Goal: Transaction & Acquisition: Subscribe to service/newsletter

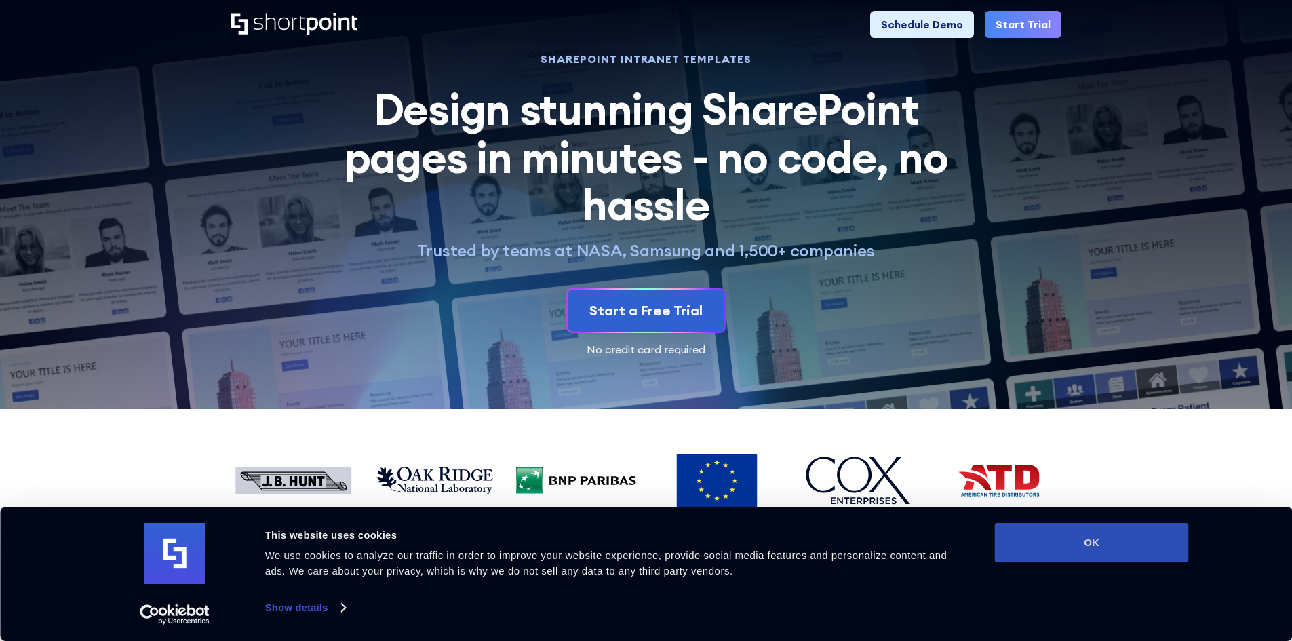
click at [1084, 549] on button "OK" at bounding box center [1092, 542] width 194 height 39
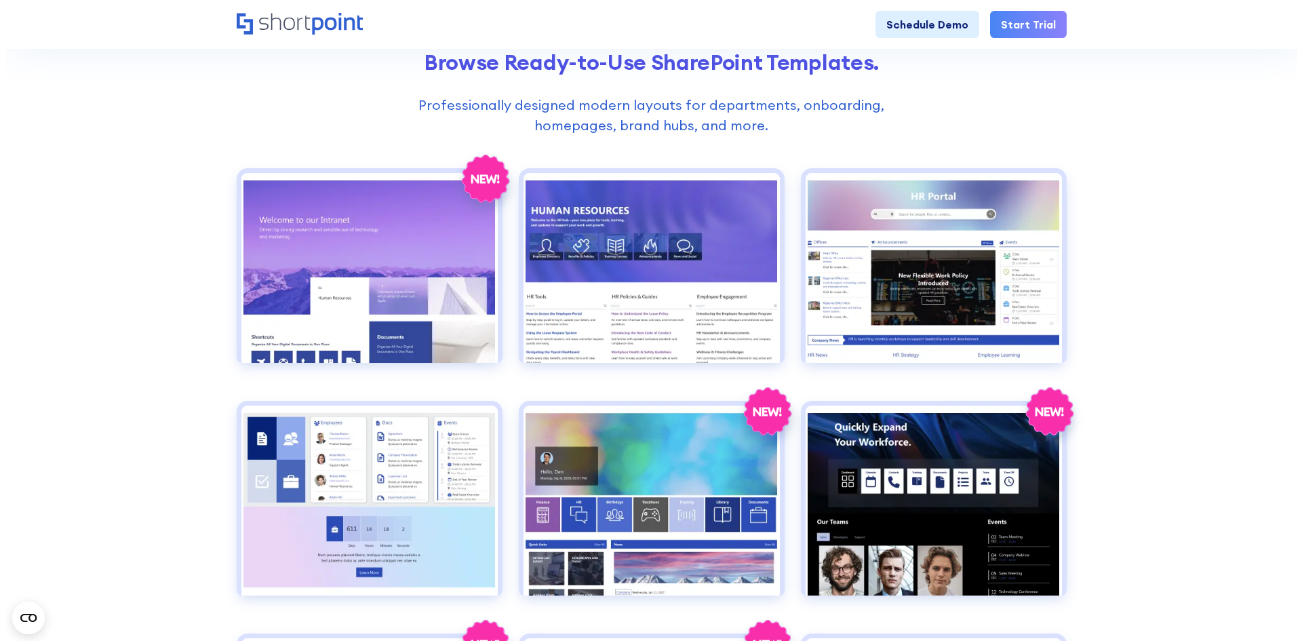
scroll to position [542, 0]
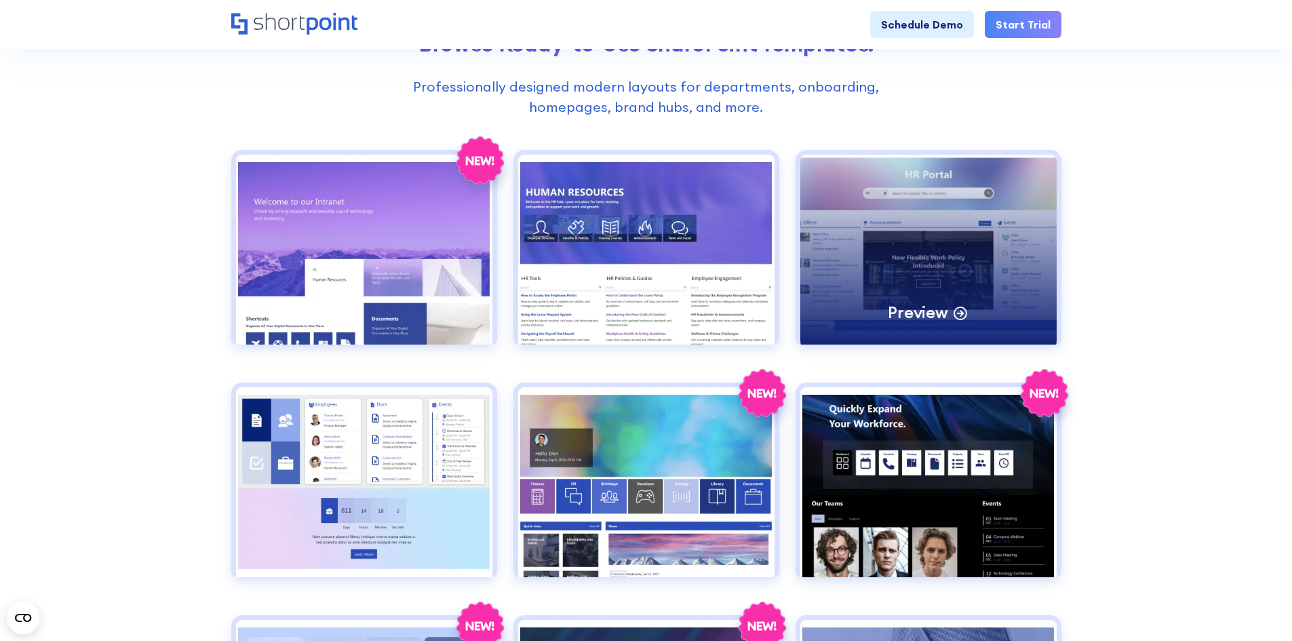
click at [965, 275] on div "Preview" at bounding box center [928, 250] width 256 height 190
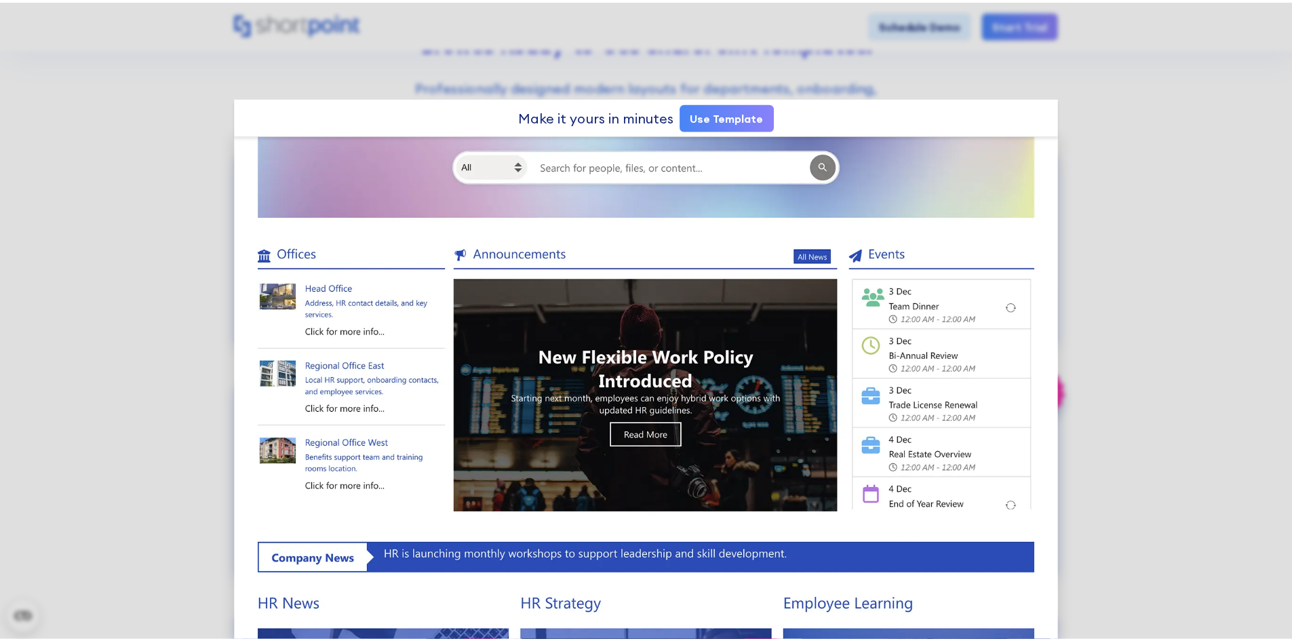
scroll to position [0, 0]
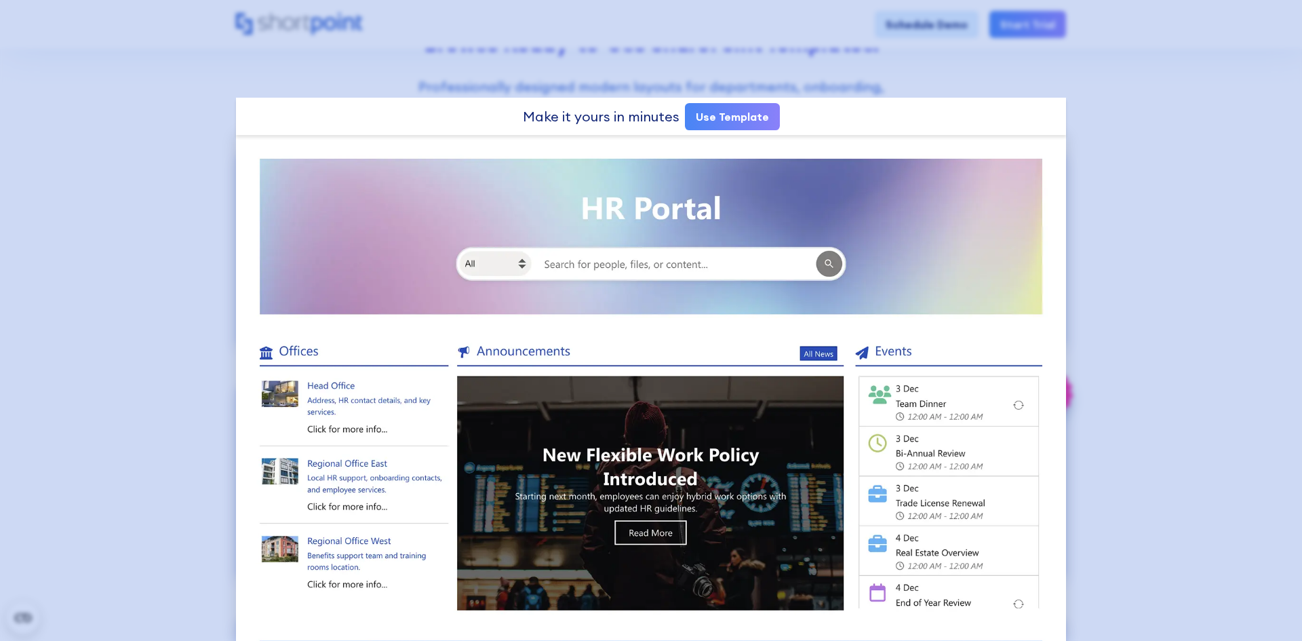
click at [1175, 266] on div at bounding box center [651, 320] width 1302 height 641
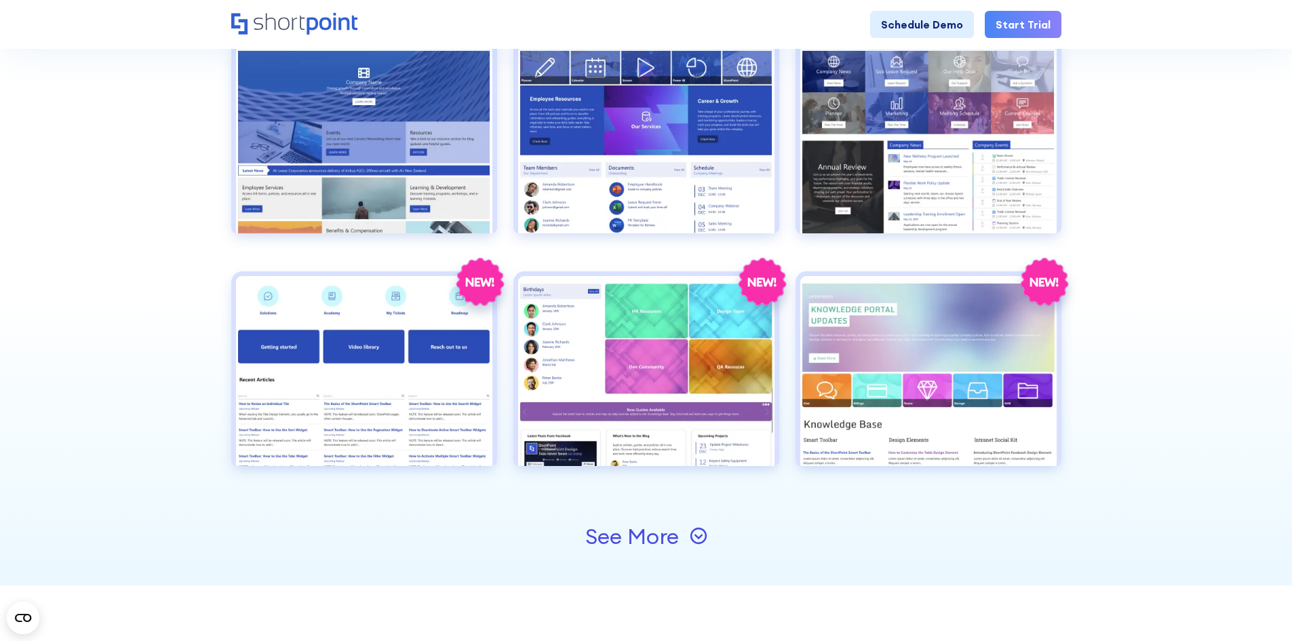
scroll to position [1356, 0]
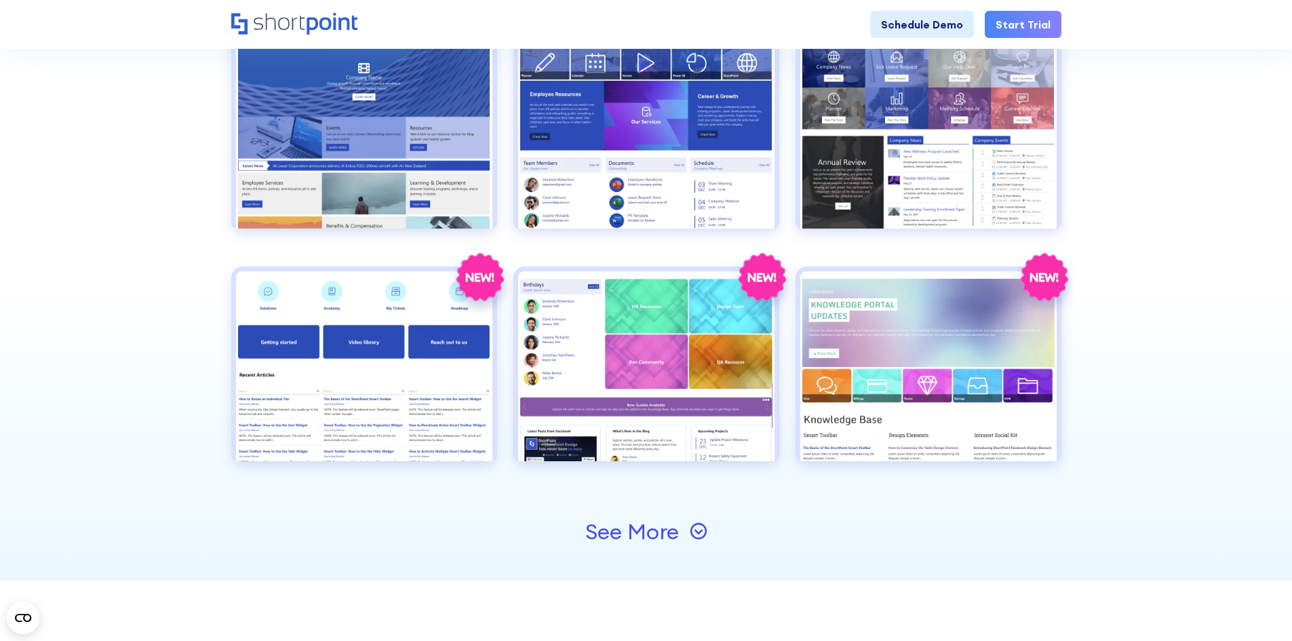
click at [646, 534] on div "See More" at bounding box center [632, 532] width 94 height 22
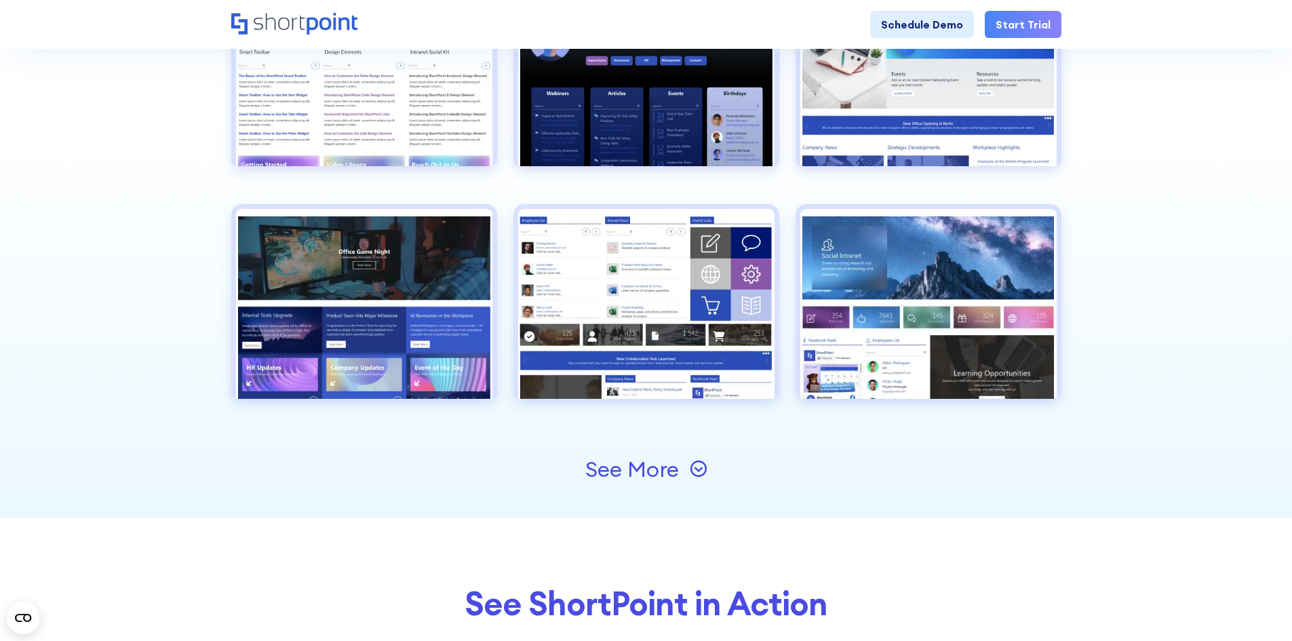
scroll to position [1899, 0]
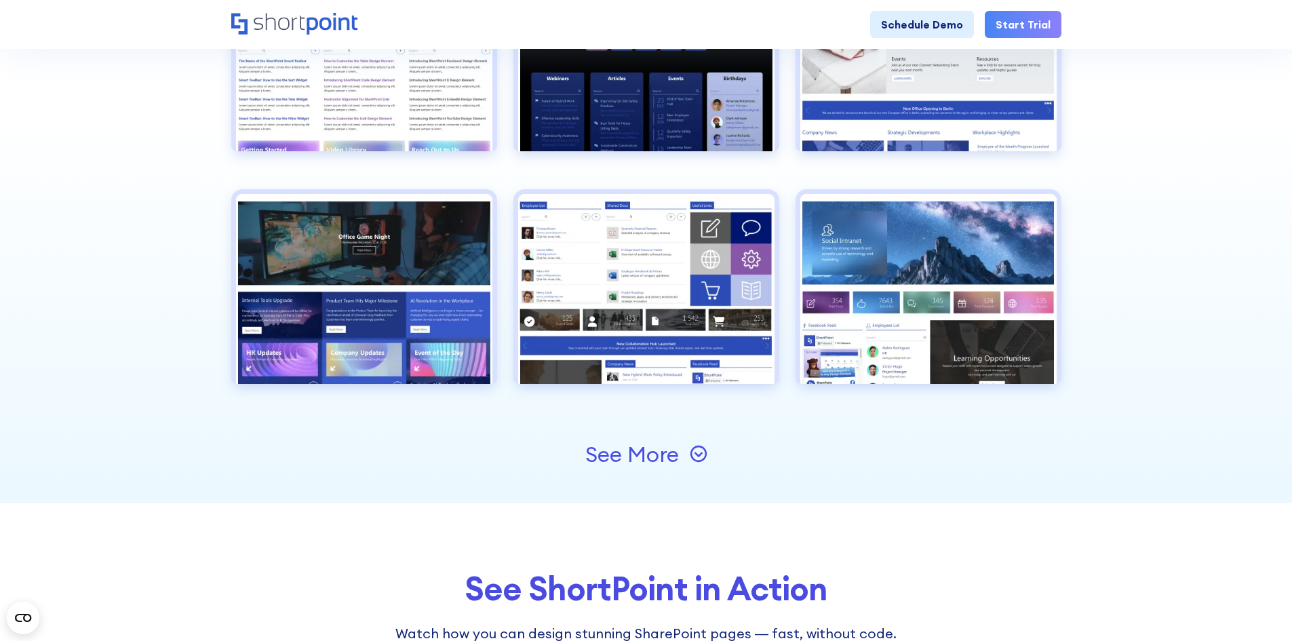
click at [660, 445] on div "See More" at bounding box center [632, 454] width 94 height 22
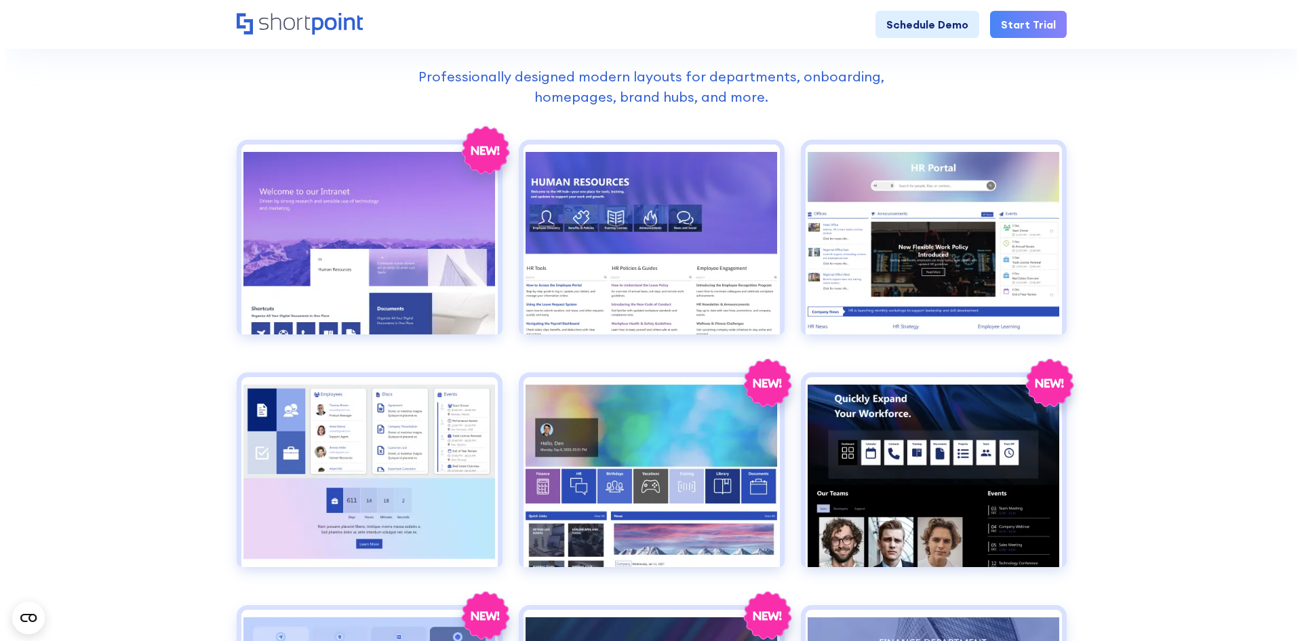
scroll to position [475, 0]
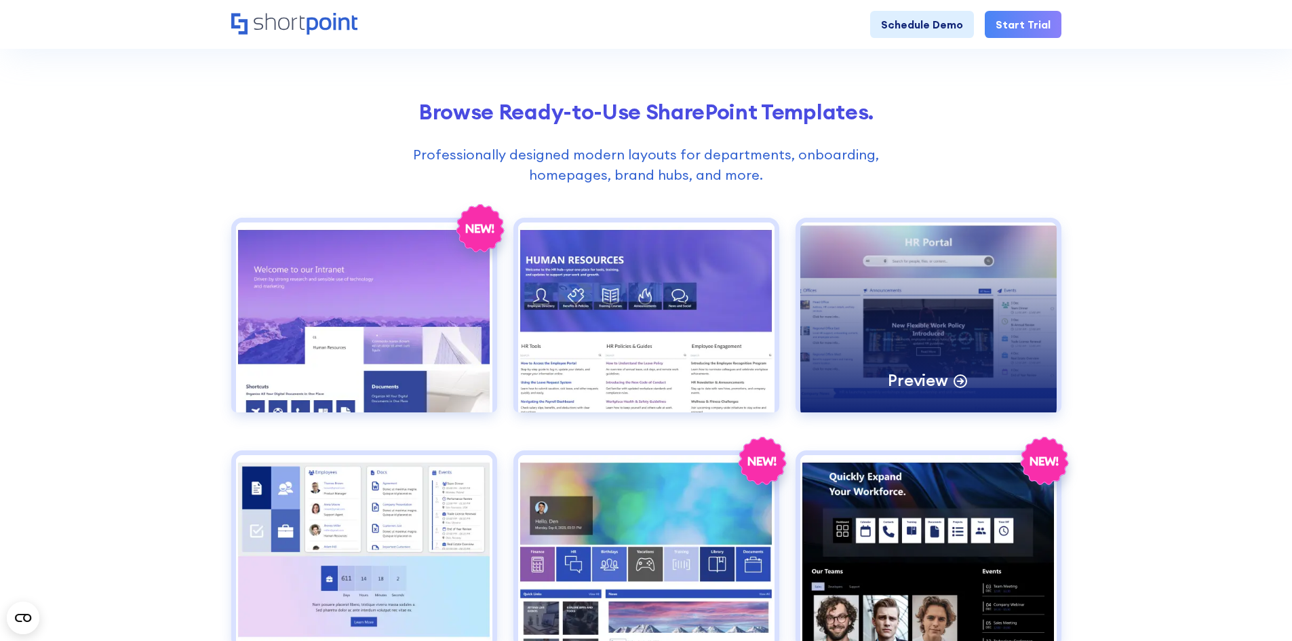
click at [964, 325] on div "Preview" at bounding box center [928, 317] width 256 height 190
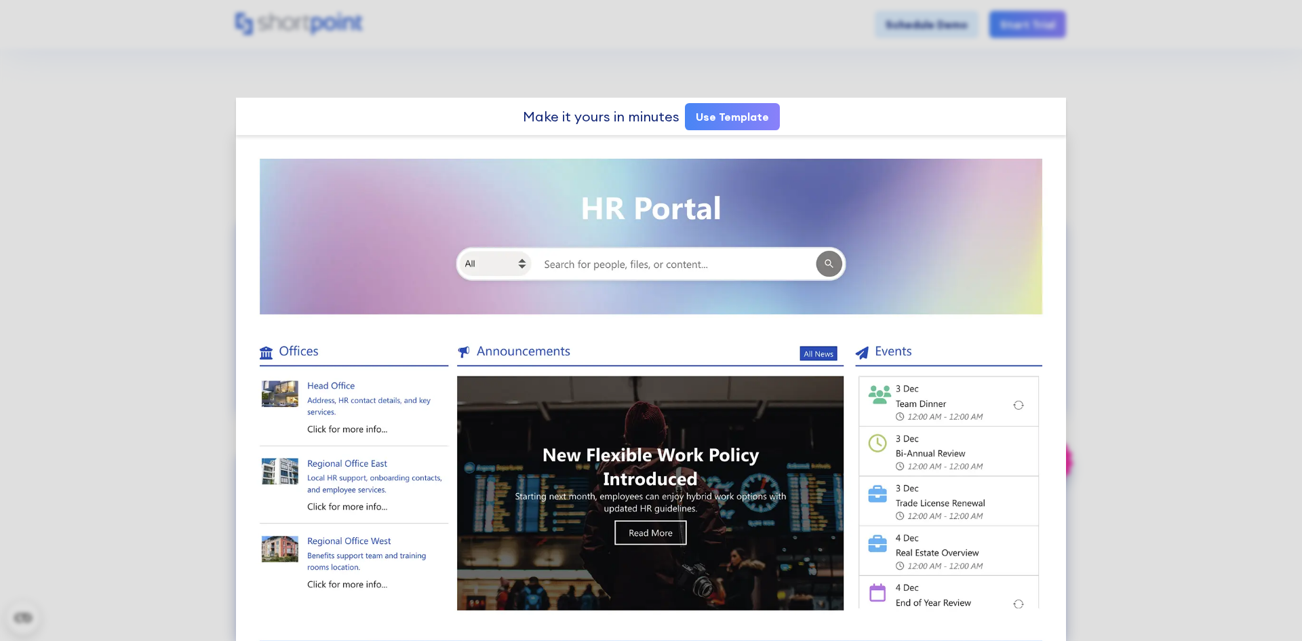
click at [733, 113] on link "Use Template" at bounding box center [732, 116] width 95 height 27
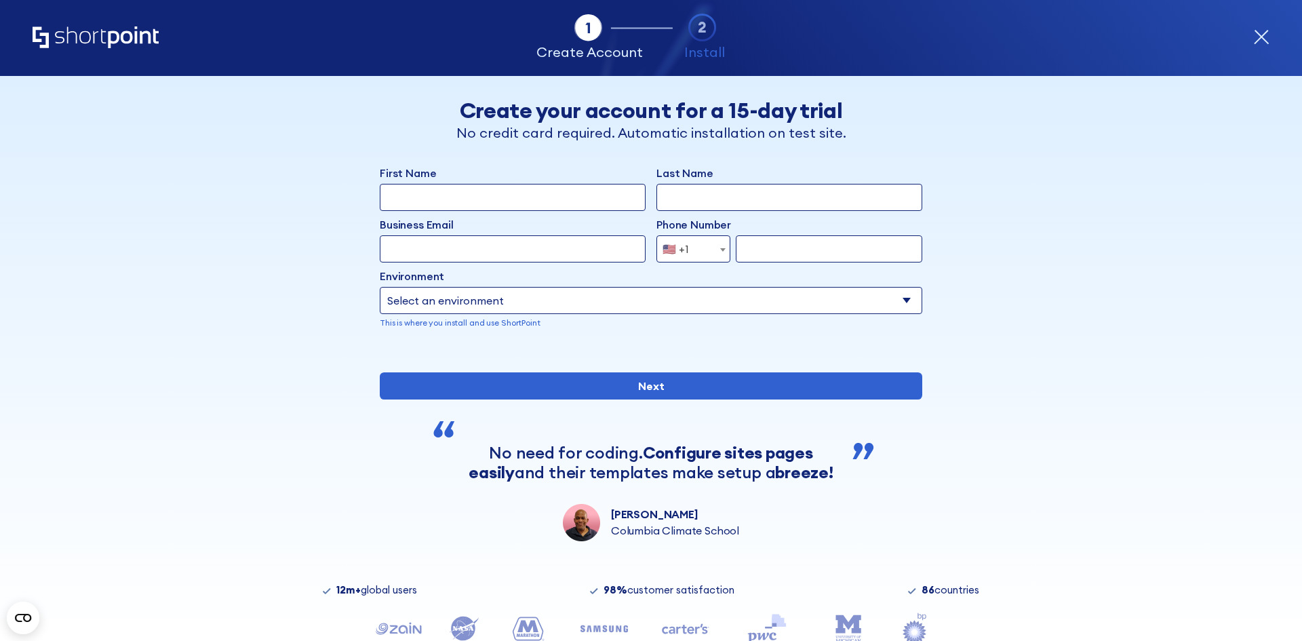
click at [516, 197] on input "First Name" at bounding box center [513, 197] width 266 height 27
type input "Olyan"
type input "Asma"
drag, startPoint x: 832, startPoint y: 248, endPoint x: 768, endPoint y: 249, distance: 64.4
click at [768, 249] on input "5517992451" at bounding box center [829, 248] width 186 height 27
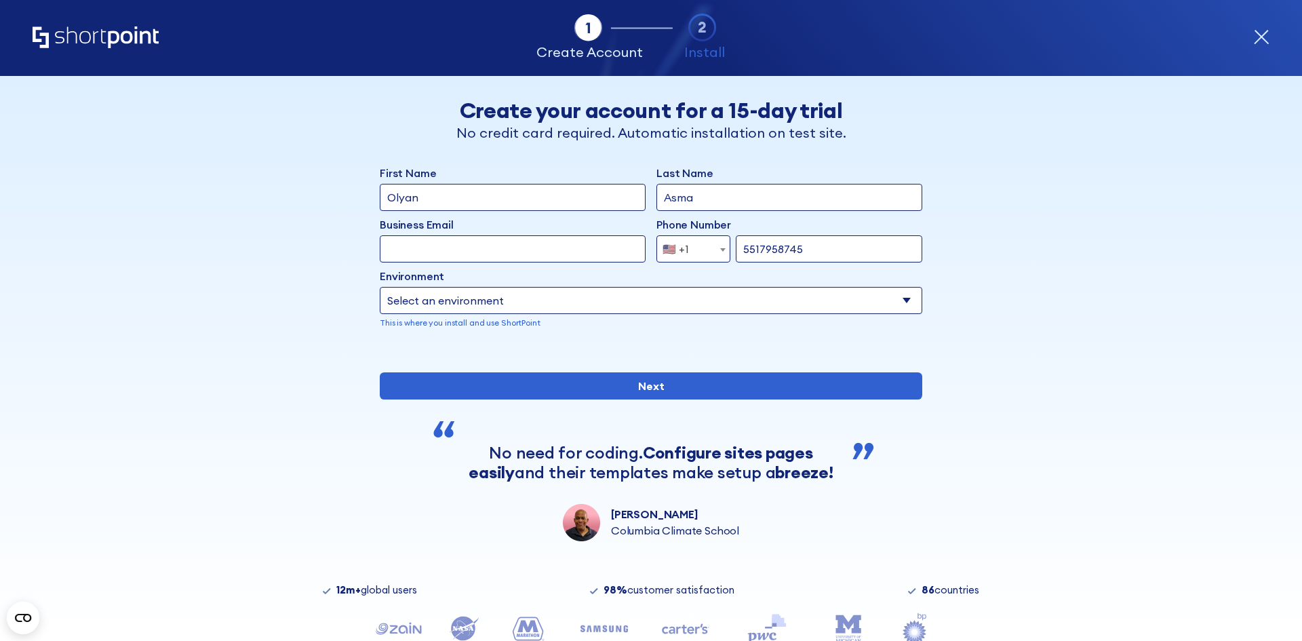
type input "5517958745"
click at [468, 306] on select "Select an environment Microsoft 365 SharePoint Online SharePoint Subscription E…" at bounding box center [651, 300] width 542 height 27
select select "Microsoft 365"
click at [380, 287] on select "Select an environment Microsoft 365 SharePoint Online SharePoint Subscription E…" at bounding box center [651, 300] width 542 height 27
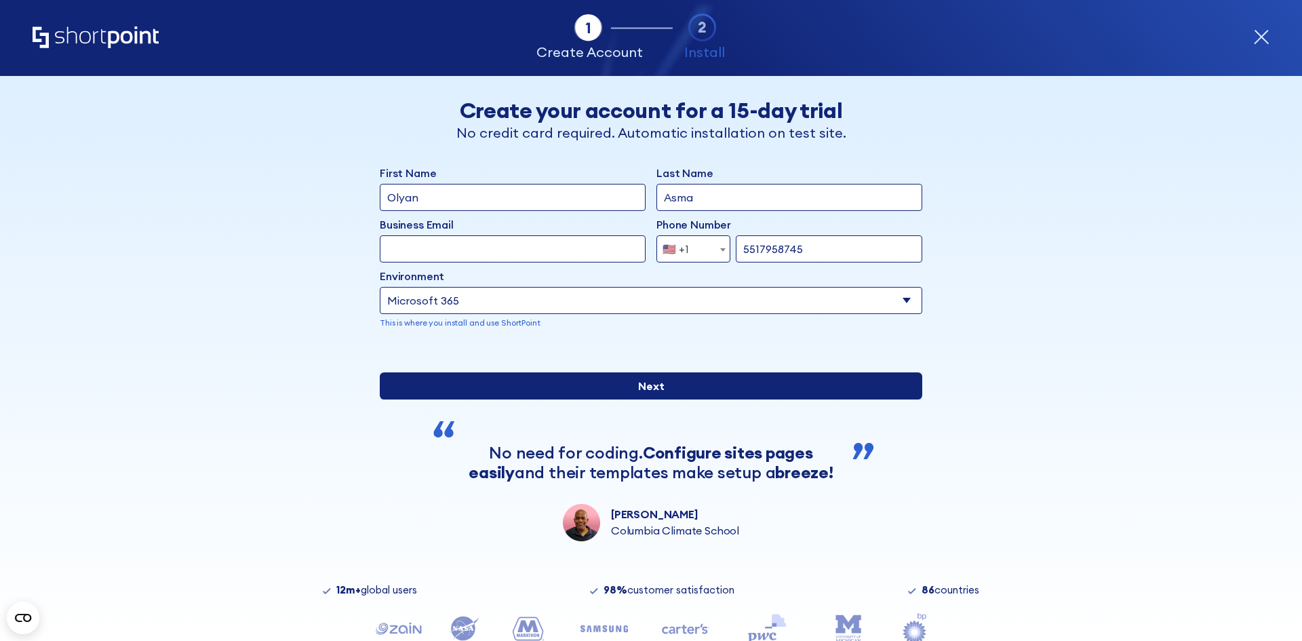
click at [650, 399] on input "Next" at bounding box center [651, 385] width 542 height 27
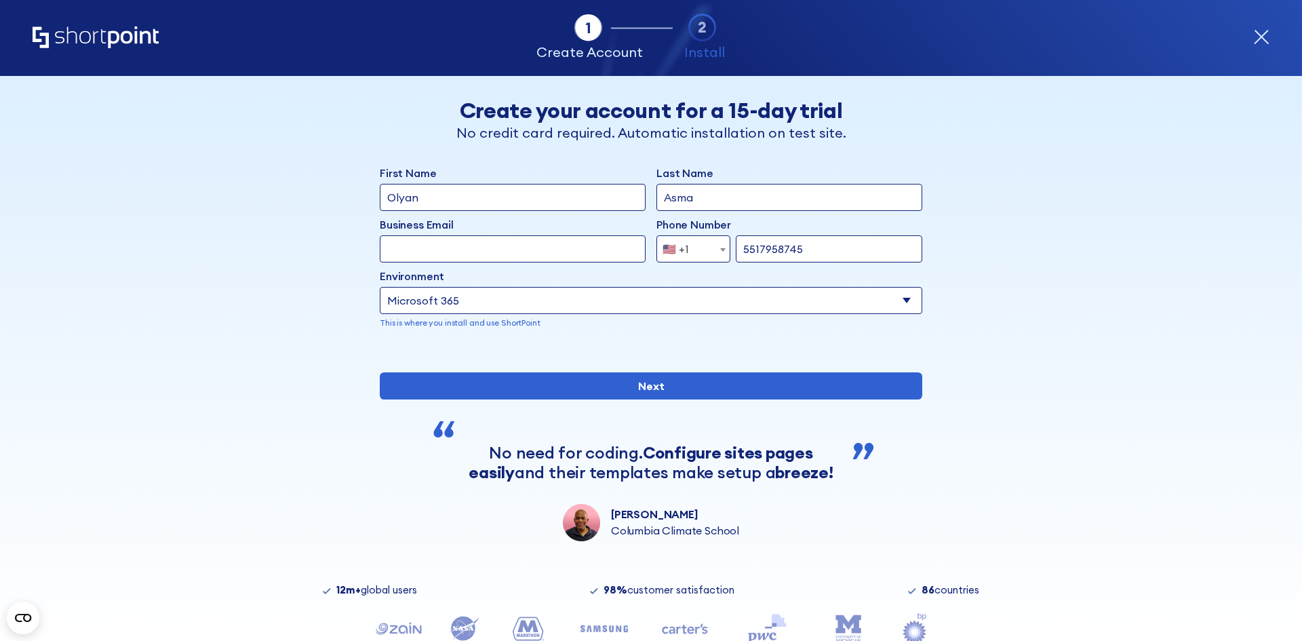
click at [500, 248] on input "Business Email" at bounding box center [513, 248] width 266 height 27
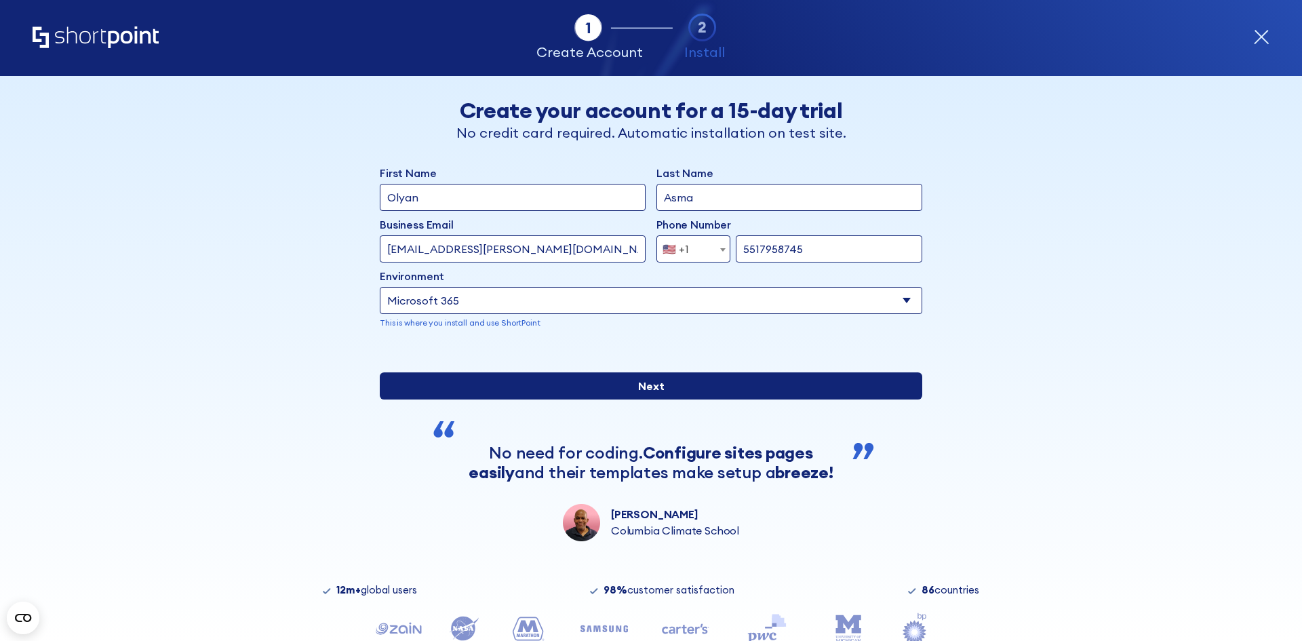
click at [639, 399] on input "Next" at bounding box center [651, 385] width 542 height 27
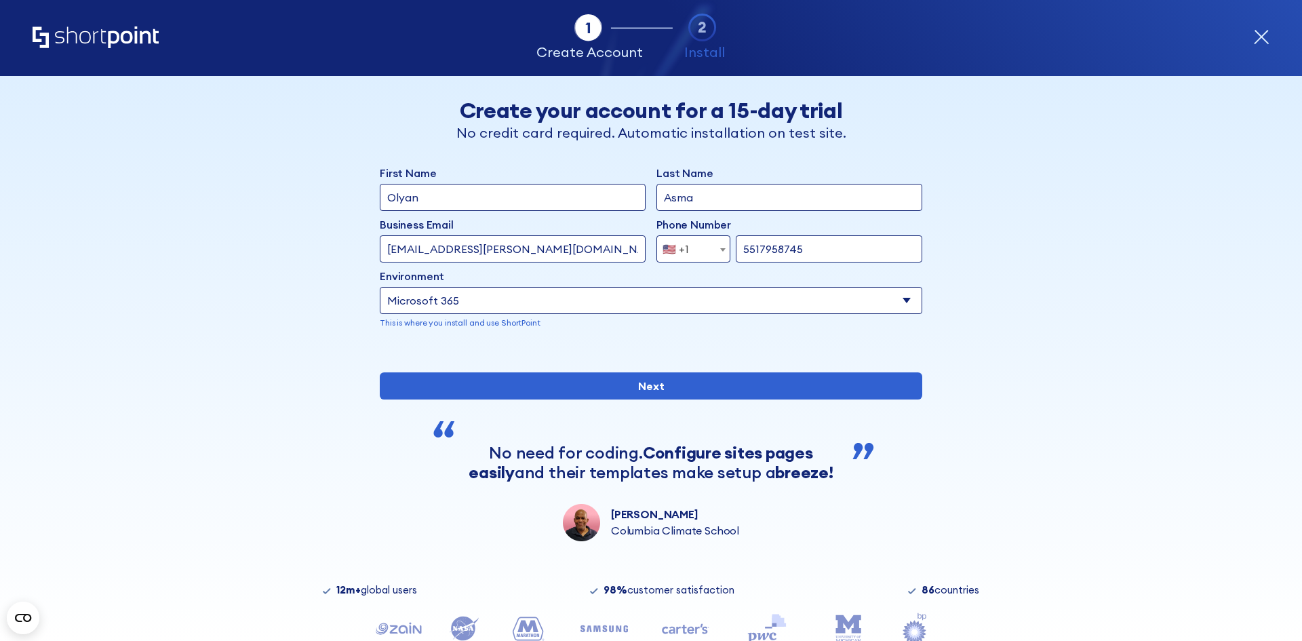
drag, startPoint x: 537, startPoint y: 247, endPoint x: 350, endPoint y: 261, distance: 187.7
click at [350, 261] on div "Back Back Create your account for a 15-day trial No credit card required. Autom…" at bounding box center [651, 308] width 830 height 465
drag, startPoint x: 464, startPoint y: 250, endPoint x: 582, endPoint y: 248, distance: 118.0
click at [582, 248] on input "bassam.olyan@gmail.com" at bounding box center [513, 248] width 266 height 27
type input "bassam.olyan@undp.org"
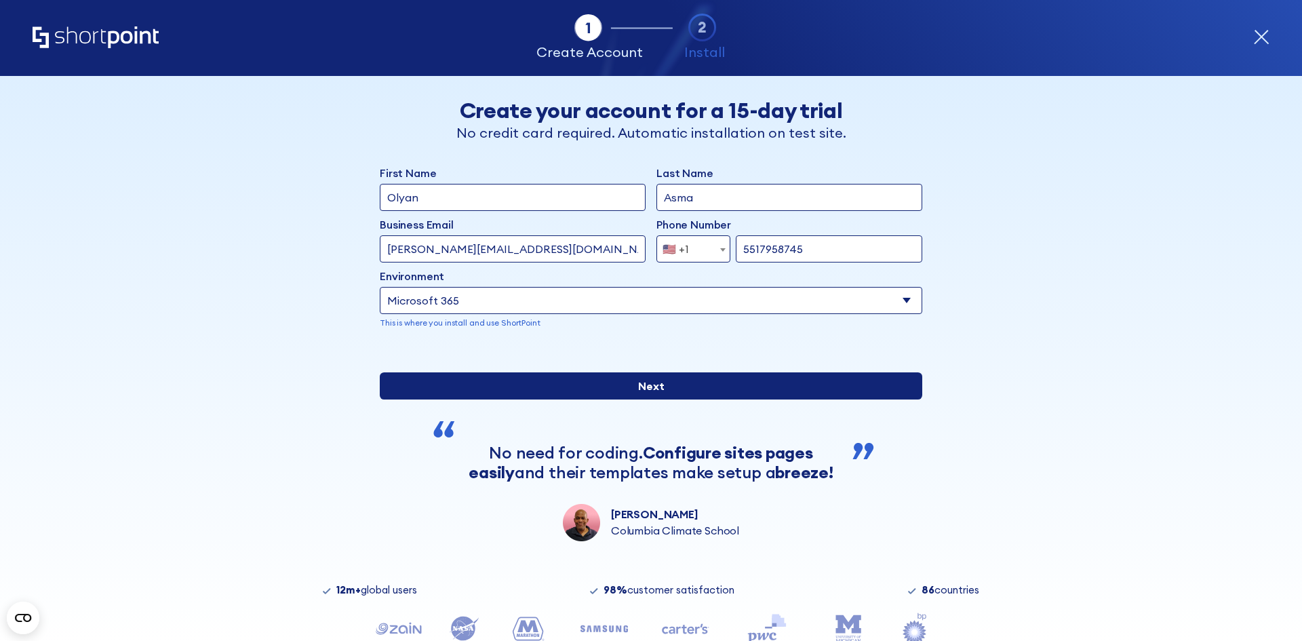
click at [679, 399] on input "Next" at bounding box center [651, 385] width 542 height 27
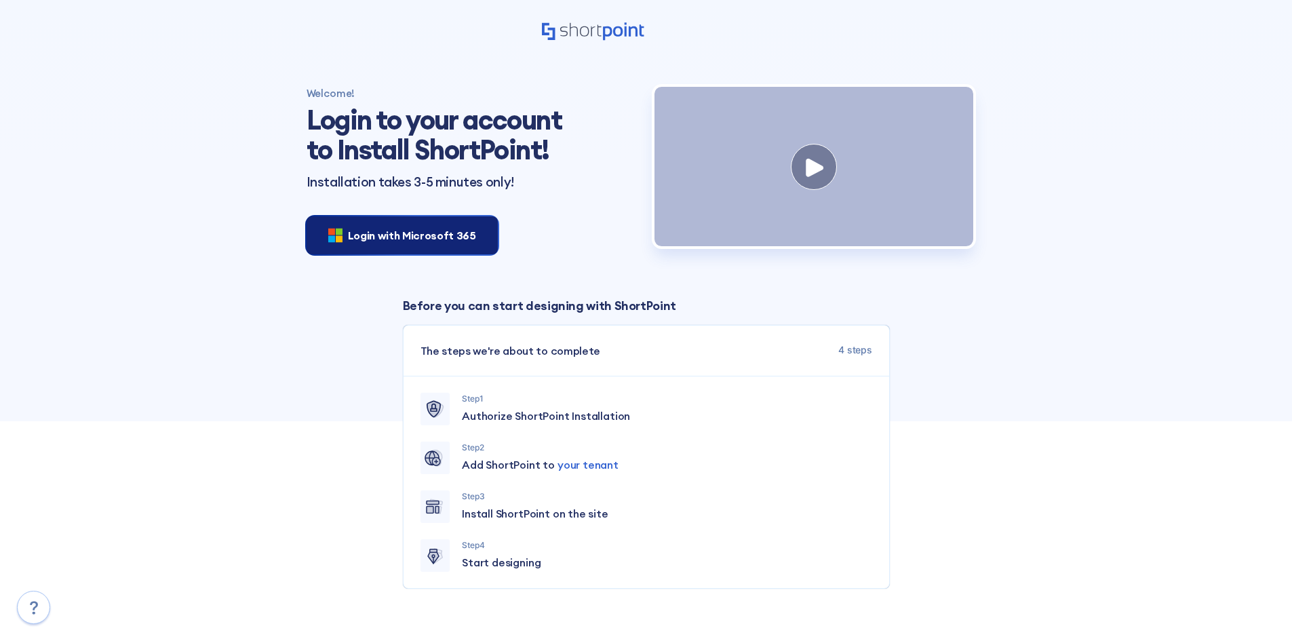
click at [439, 235] on span "Login with Microsoft 365" at bounding box center [412, 235] width 128 height 16
